Goal: Complete application form: Complete application form

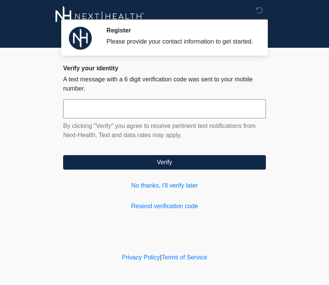
click at [225, 227] on div "Register Please provide your contact information to get started. Please connect…" at bounding box center [164, 126] width 229 height 236
click at [190, 190] on link "No thanks, I'll verify later" at bounding box center [164, 185] width 203 height 9
click at [183, 190] on link "No thanks, I'll verify later" at bounding box center [164, 185] width 203 height 9
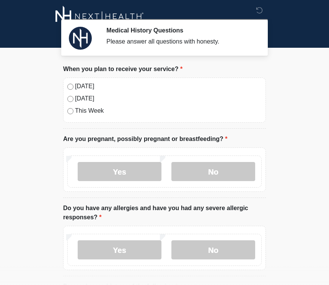
click at [214, 175] on label "No" at bounding box center [213, 171] width 84 height 19
click at [215, 251] on label "No" at bounding box center [213, 249] width 84 height 19
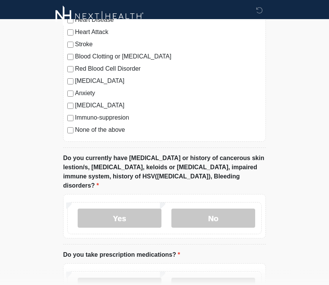
click at [221, 214] on label "No" at bounding box center [213, 218] width 84 height 19
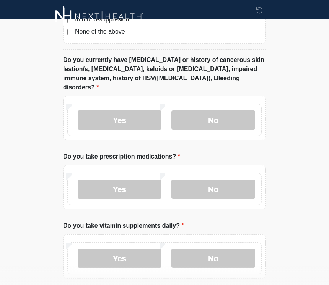
scroll to position [407, 0]
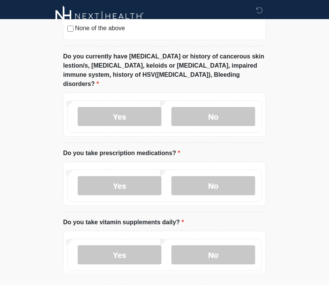
click at [128, 177] on label "Yes" at bounding box center [120, 186] width 84 height 19
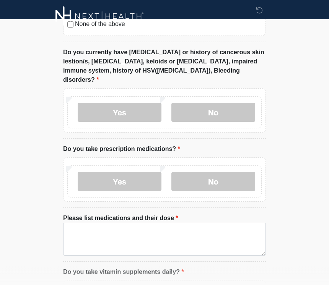
scroll to position [443, 0]
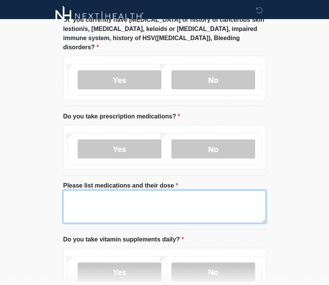
click at [171, 195] on textarea "Please list medications and their dose" at bounding box center [164, 207] width 203 height 33
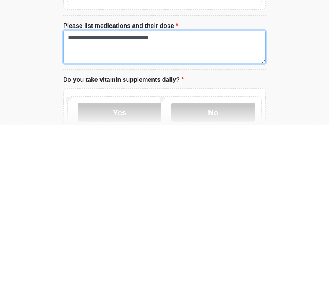
type textarea "**********"
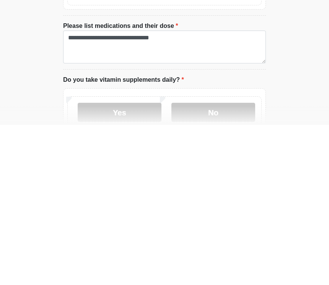
click at [219, 263] on label "No" at bounding box center [213, 272] width 84 height 19
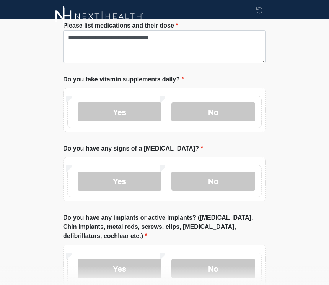
click at [217, 174] on label "No" at bounding box center [213, 181] width 84 height 19
click at [188, 245] on div "Yes No" at bounding box center [164, 267] width 203 height 44
click at [141, 259] on label "Yes" at bounding box center [120, 268] width 84 height 19
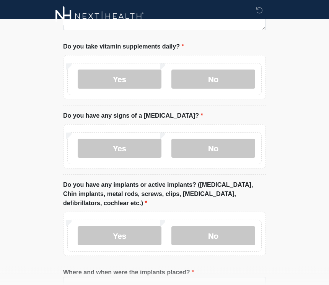
scroll to position [684, 0]
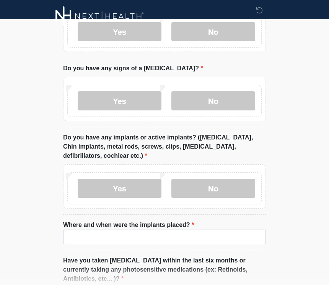
click at [129, 202] on li "Do you have any implants or active implants? ([MEDICAL_DATA], Chin implants, me…" at bounding box center [164, 174] width 203 height 82
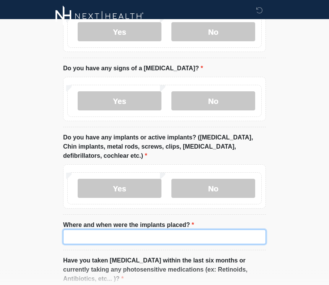
click at [121, 230] on input "Where and when were the implants placed?" at bounding box center [164, 237] width 203 height 15
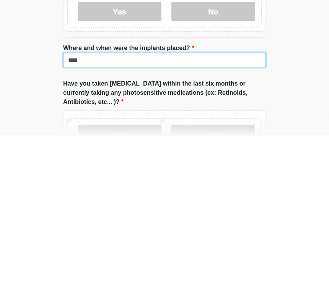
scroll to position [731, 0]
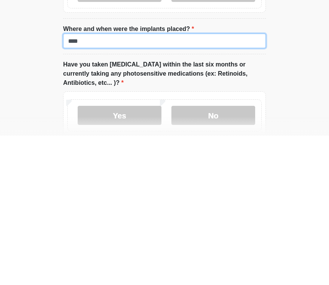
type input "****"
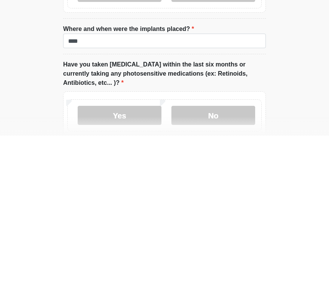
click at [204, 255] on label "No" at bounding box center [213, 264] width 84 height 19
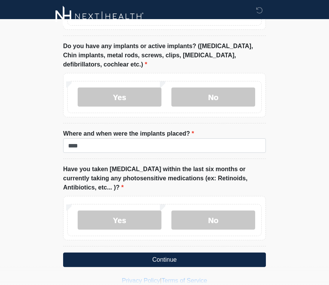
click at [174, 253] on button "Continue" at bounding box center [164, 260] width 203 height 15
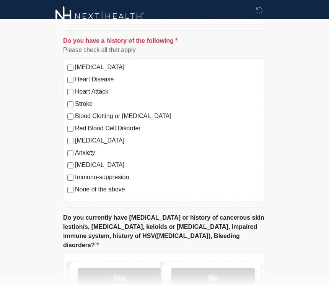
scroll to position [252, 0]
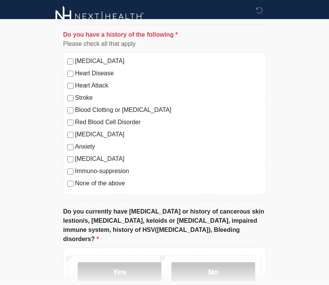
click at [221, 269] on label "No" at bounding box center [213, 271] width 84 height 19
click at [213, 263] on label "No" at bounding box center [213, 271] width 84 height 19
click at [217, 262] on label "No" at bounding box center [213, 271] width 84 height 19
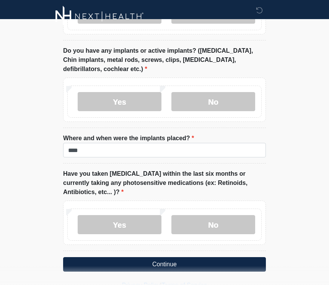
scroll to position [775, 0]
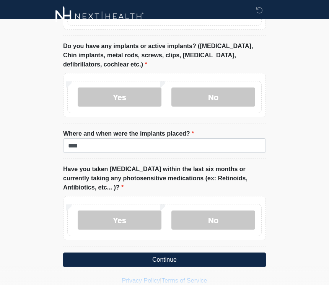
click at [172, 253] on button "Continue" at bounding box center [164, 260] width 203 height 15
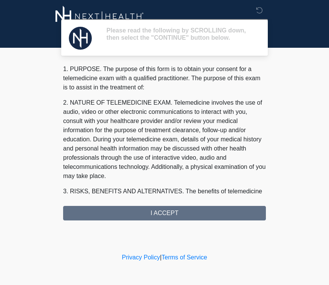
scroll to position [0, 0]
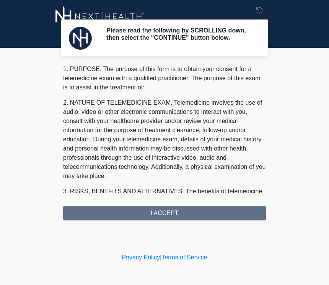
click at [177, 216] on div "1. PURPOSE. The purpose of this form is to obtain your consent for a telemedici…" at bounding box center [164, 143] width 203 height 156
click at [172, 221] on div "1. PURPOSE. The purpose of this form is to obtain your consent for a telemedici…" at bounding box center [164, 143] width 203 height 156
click at [183, 219] on div "1. PURPOSE. The purpose of this form is to obtain your consent for a telemedici…" at bounding box center [164, 143] width 203 height 156
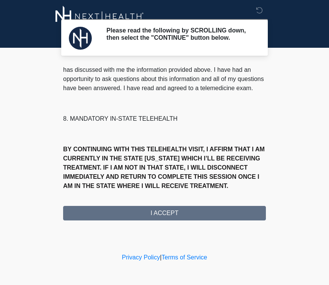
click at [173, 219] on div "1. PURPOSE. The purpose of this form is to obtain your consent for a telemedici…" at bounding box center [164, 143] width 203 height 156
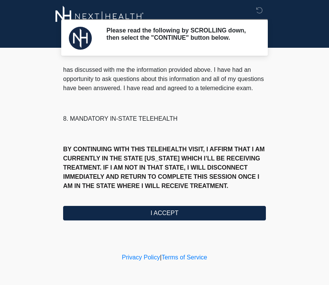
click at [174, 219] on button "I ACCEPT" at bounding box center [164, 213] width 203 height 15
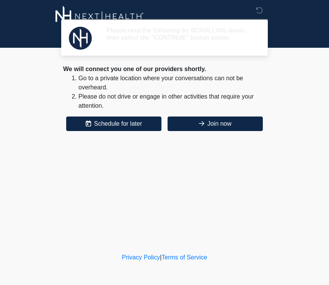
scroll to position [0, 0]
click at [219, 125] on button "Join now" at bounding box center [214, 124] width 95 height 15
